Goal: Find specific page/section: Find specific page/section

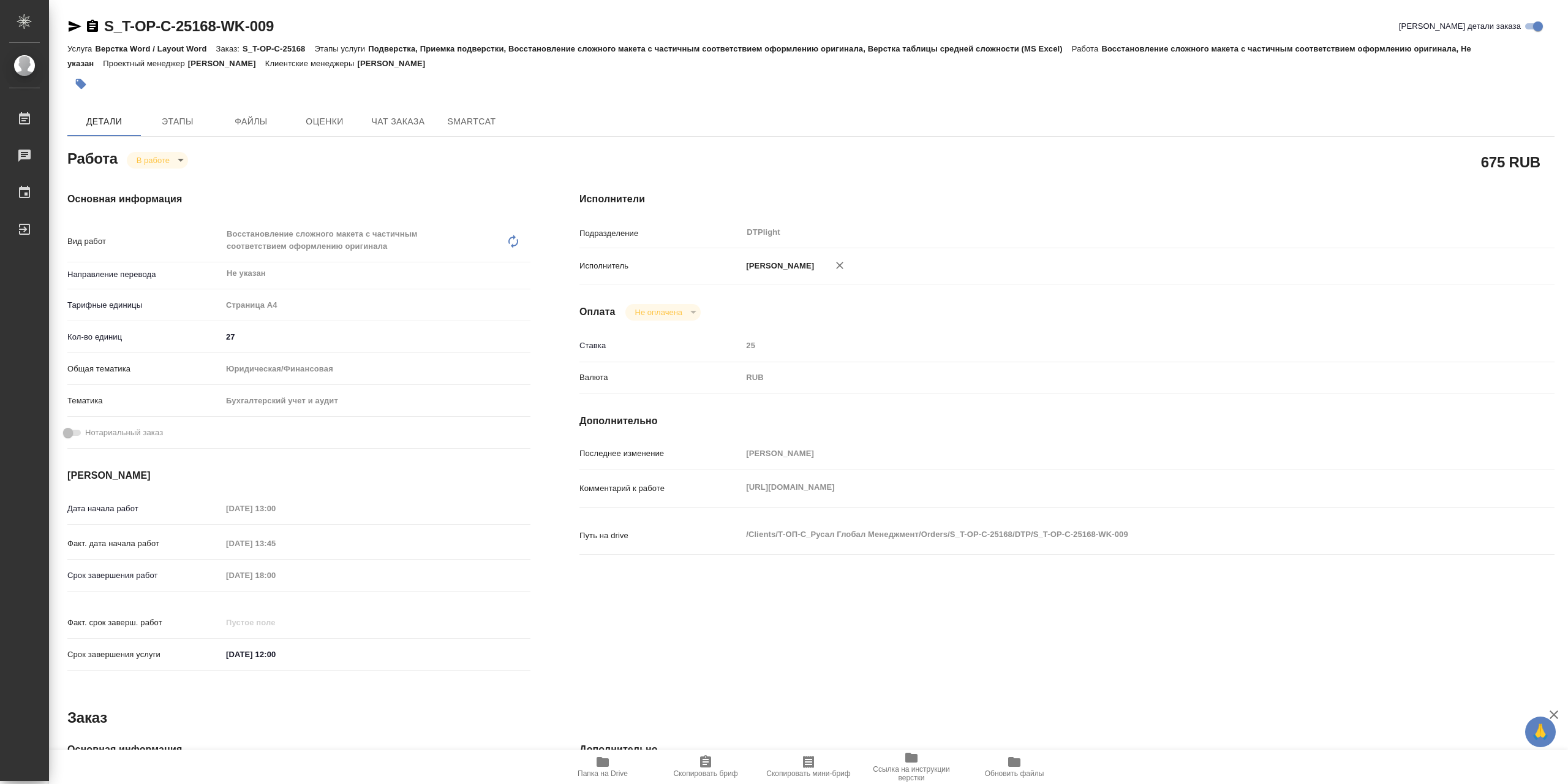
click at [626, 760] on span "Папка на Drive" at bounding box center [603, 765] width 88 height 23
click at [173, 156] on body "🙏 .cls-1 fill:#fff; AWATERA Сархатов Руслан Работы 0 Чаты График Выйти S_T-OP-C…" at bounding box center [784, 392] width 1568 height 784
click at [178, 181] on button "Выполнен" at bounding box center [159, 184] width 45 height 13
type textarea "x"
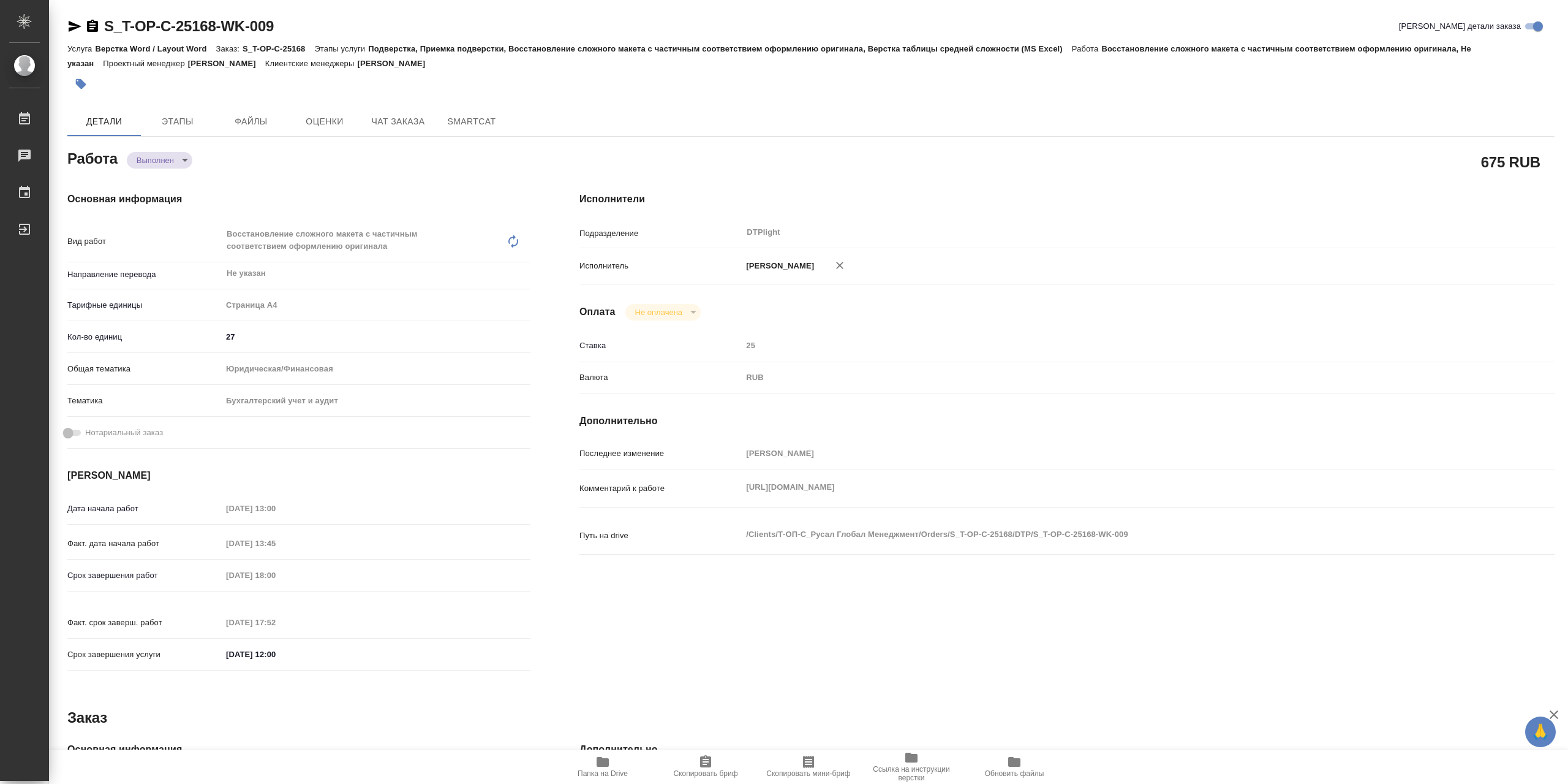
type textarea "x"
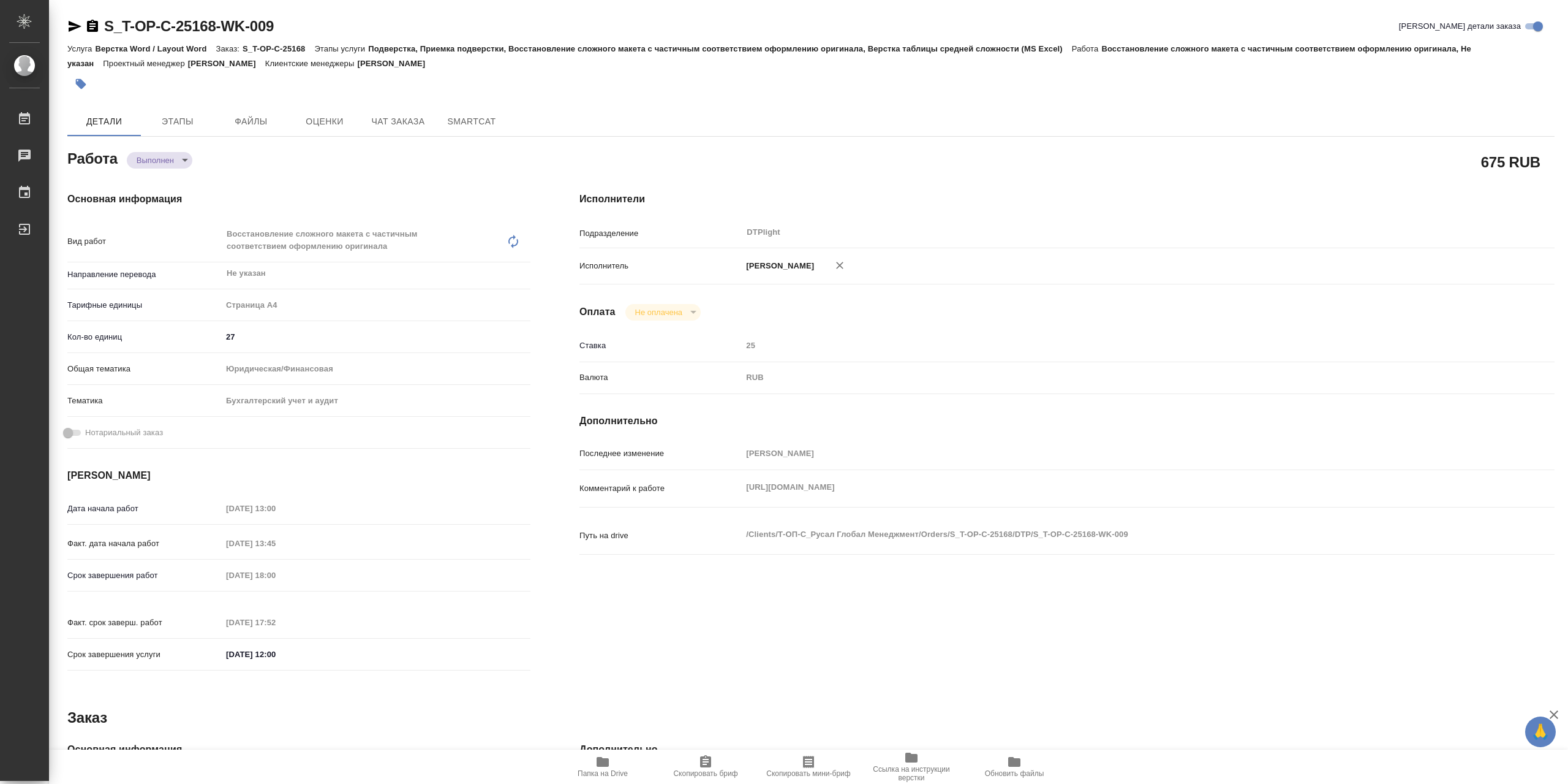
type textarea "x"
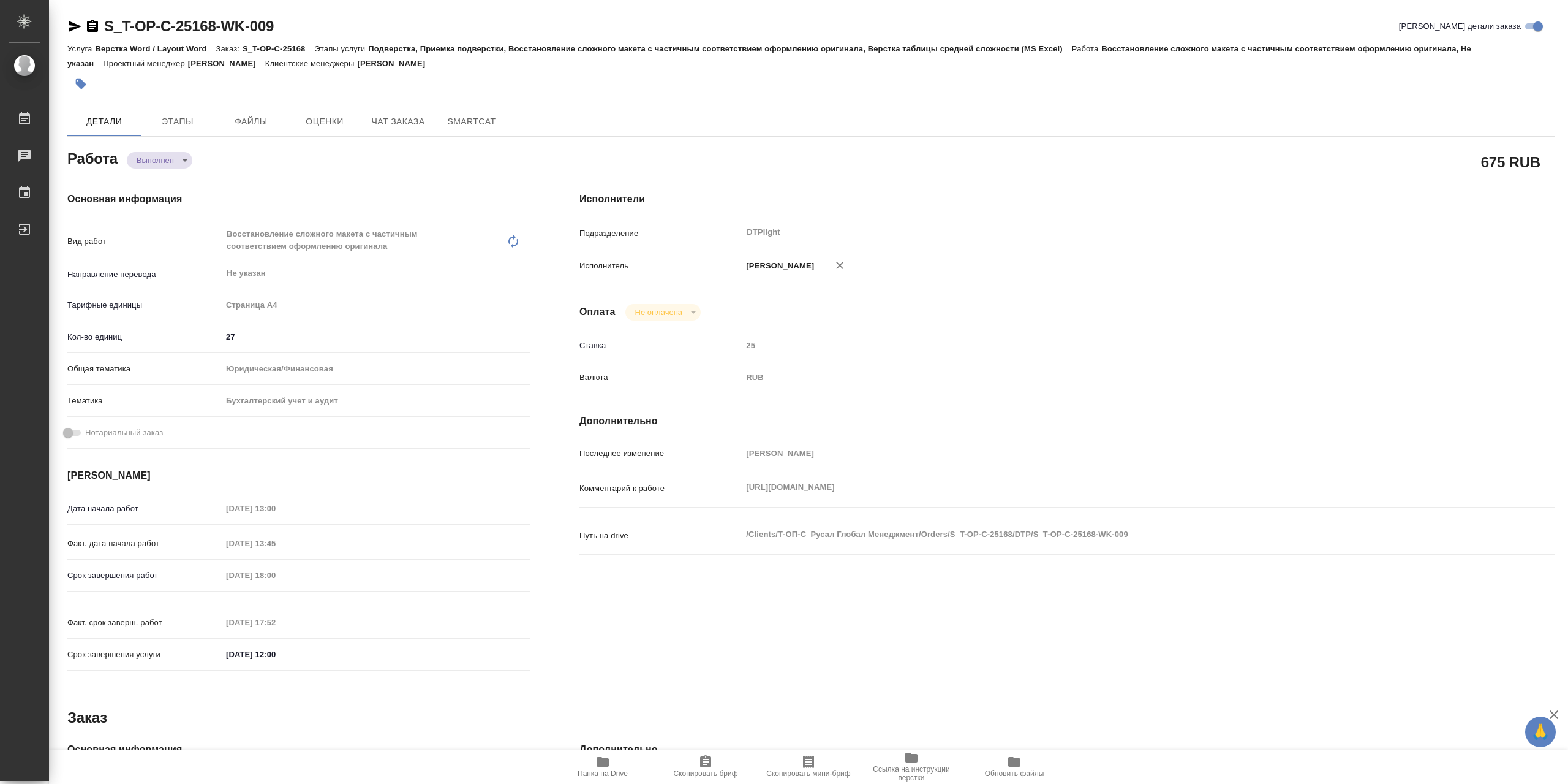
type textarea "x"
